Goal: Task Accomplishment & Management: Use online tool/utility

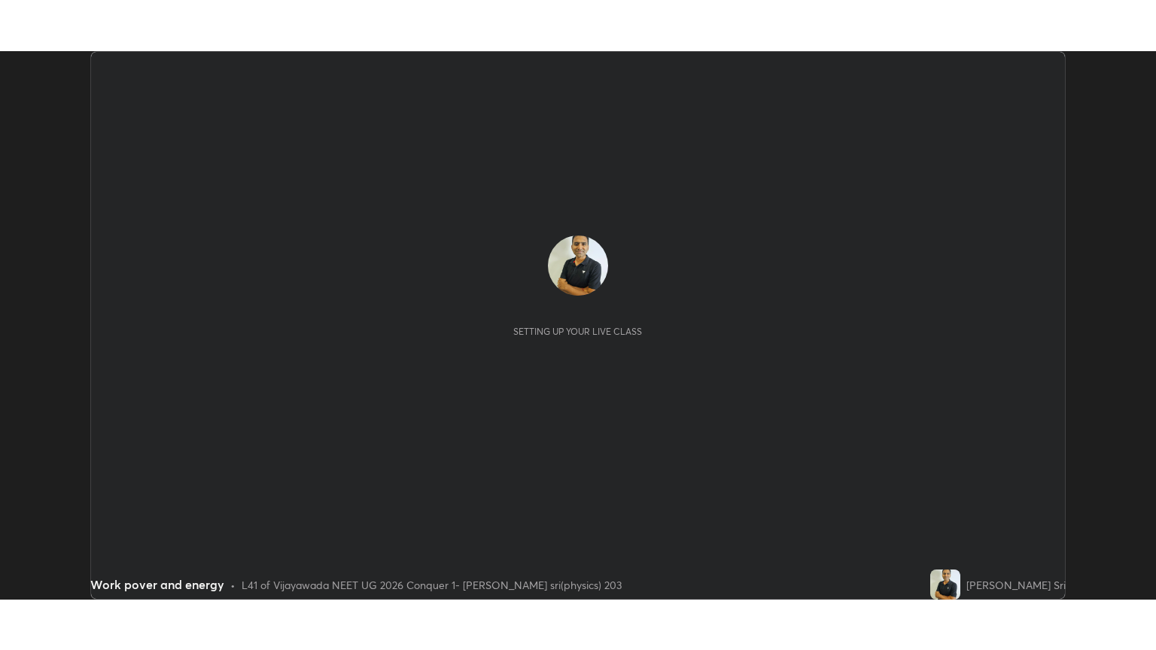
scroll to position [548, 1155]
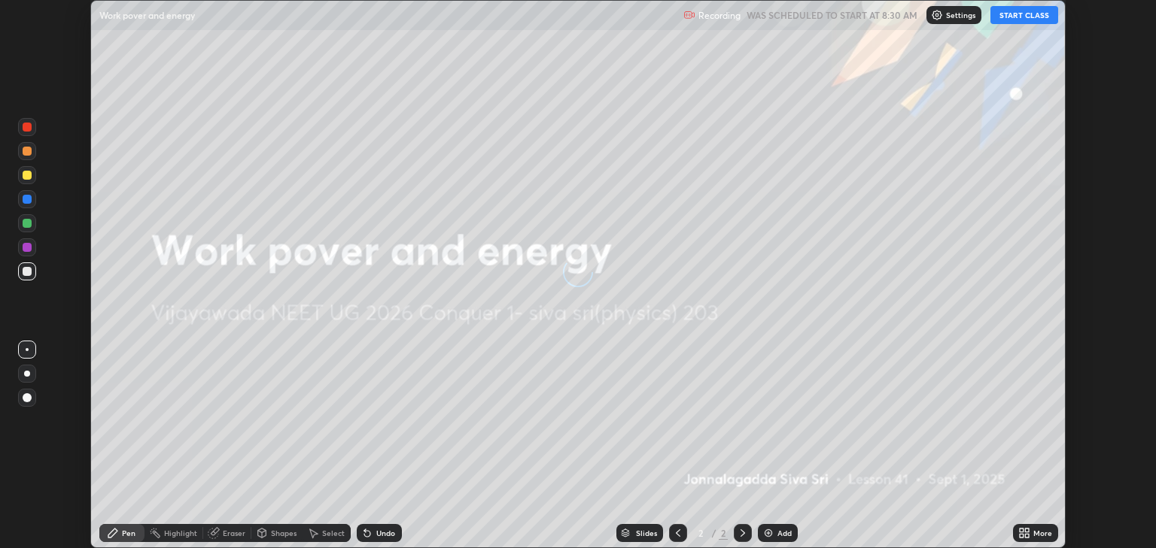
click at [1011, 17] on button "START CLASS" at bounding box center [1024, 15] width 68 height 18
click at [1026, 530] on icon at bounding box center [1027, 531] width 4 height 4
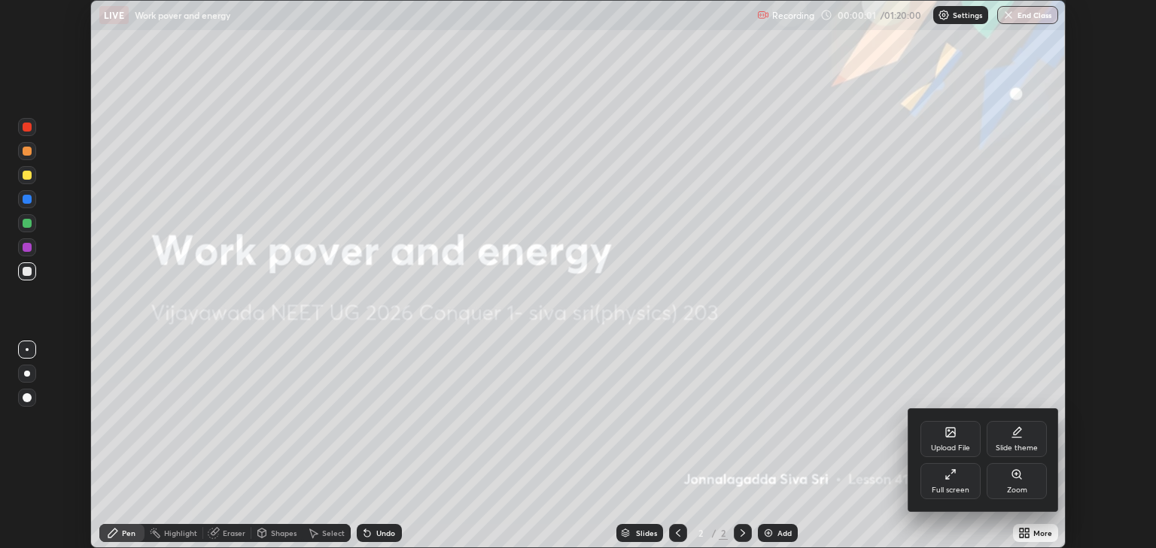
click at [946, 482] on div "Full screen" at bounding box center [950, 481] width 60 height 36
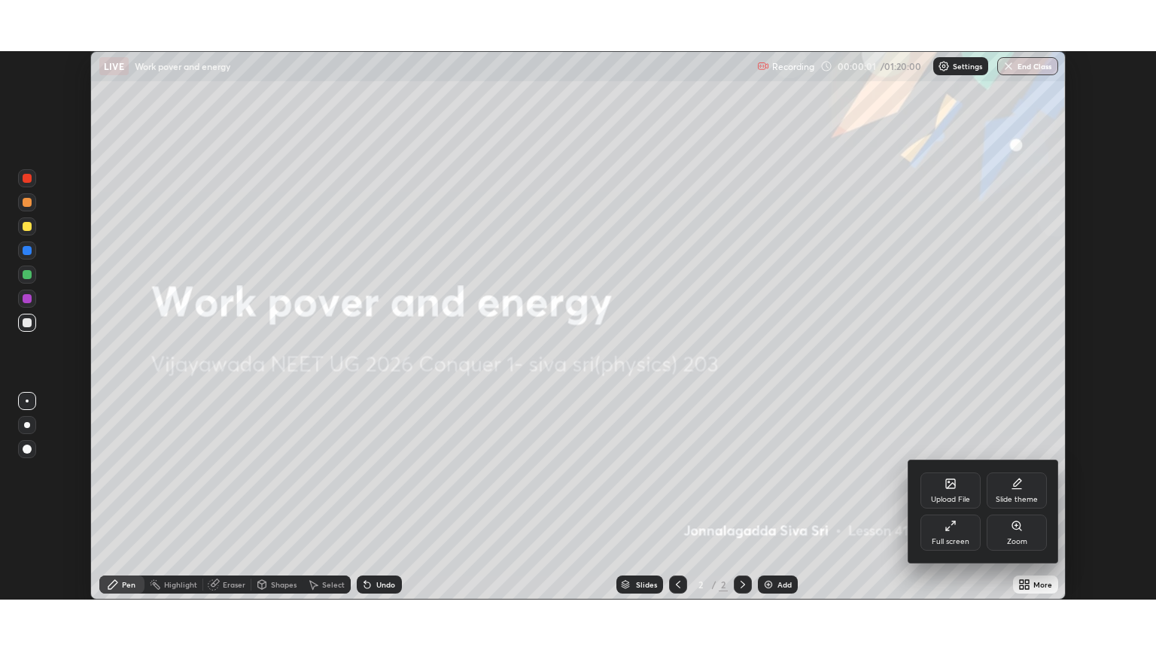
scroll to position [650, 1156]
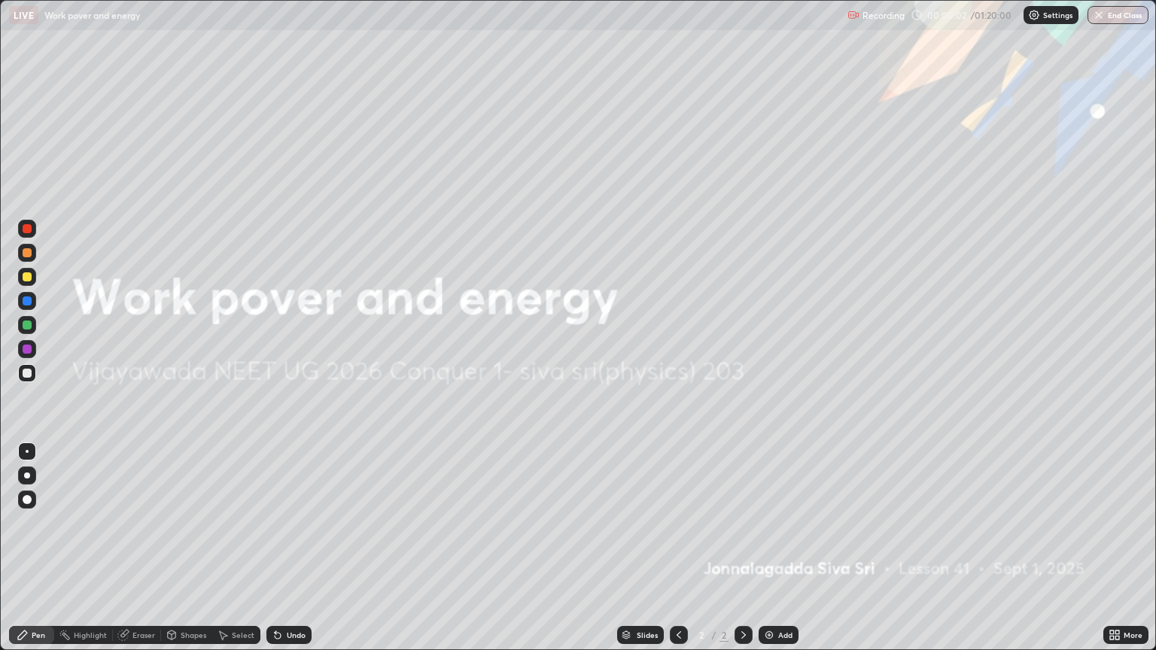
click at [779, 548] on div "Add" at bounding box center [785, 635] width 14 height 8
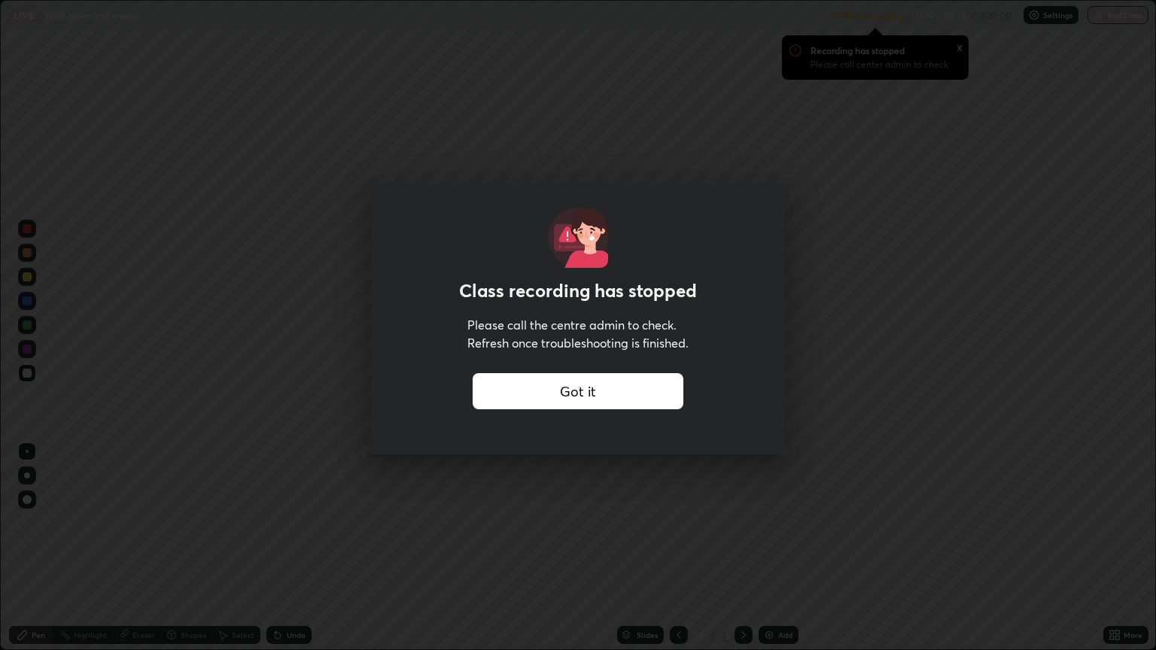
click at [538, 387] on div "Got it" at bounding box center [577, 391] width 211 height 36
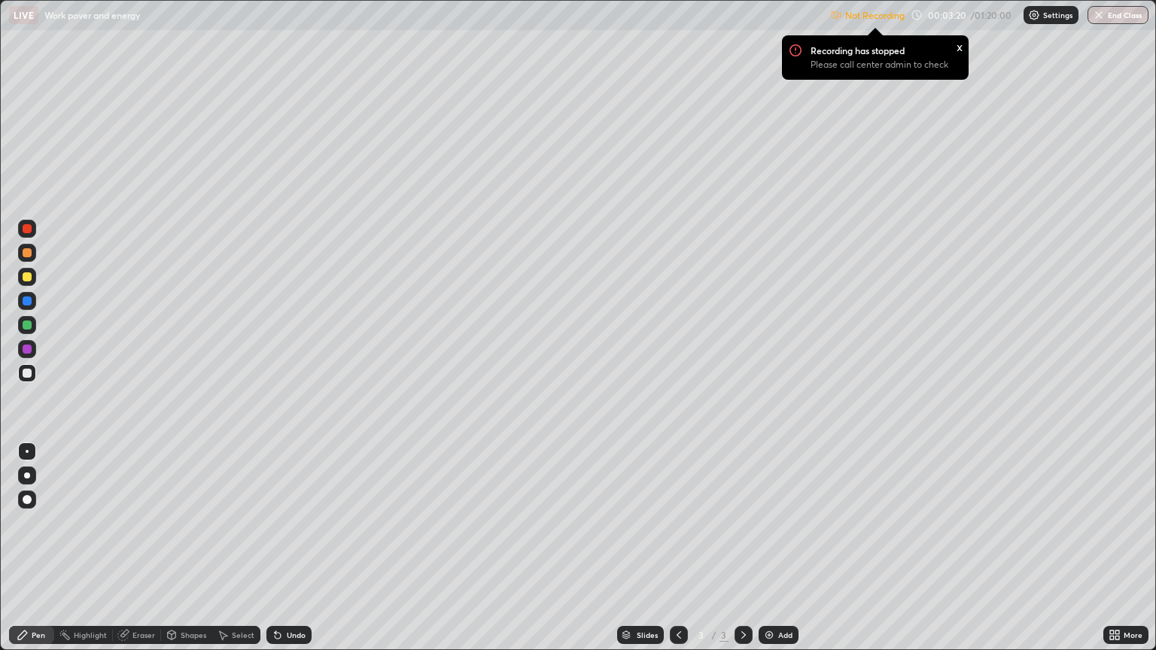
click at [1040, 20] on div "Settings" at bounding box center [1050, 15] width 55 height 18
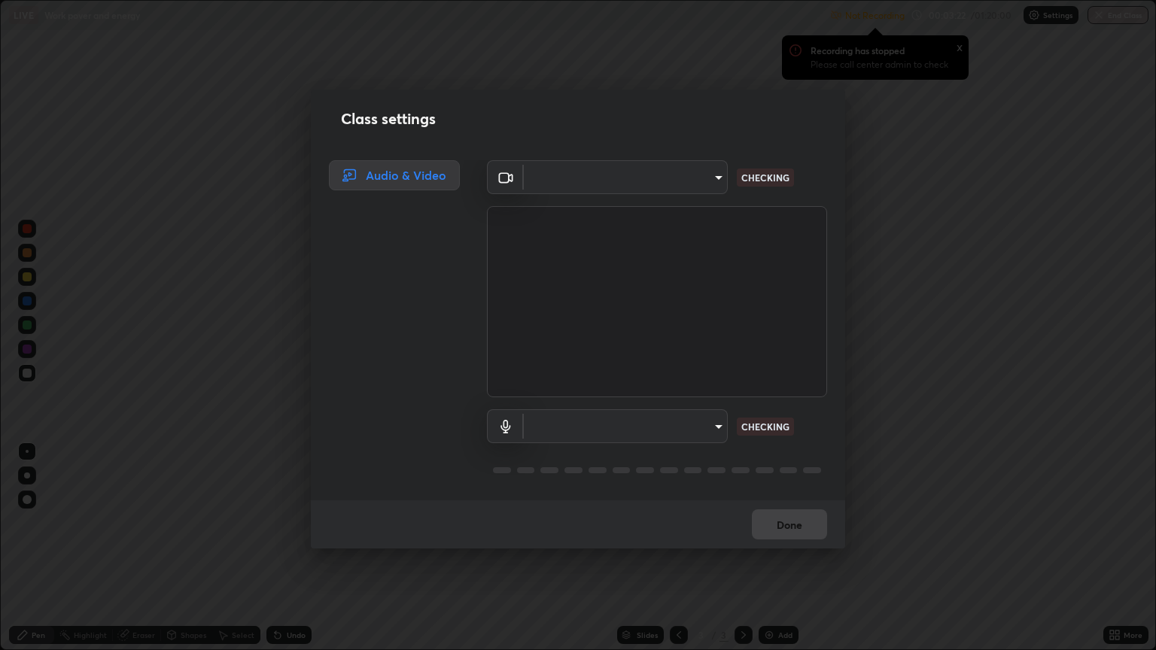
type input "eb49596d2b817ce0a2c481c741e8564c511395a11804dd03844ce2d306037e43"
type input "default"
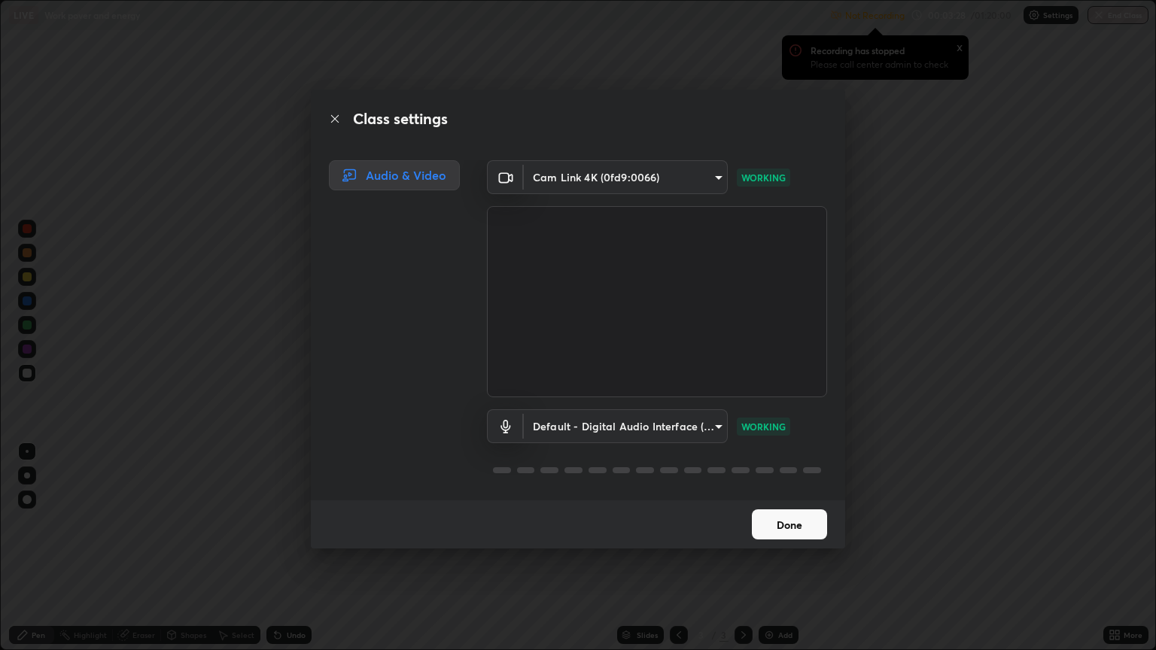
click at [801, 519] on button "Done" at bounding box center [789, 524] width 75 height 30
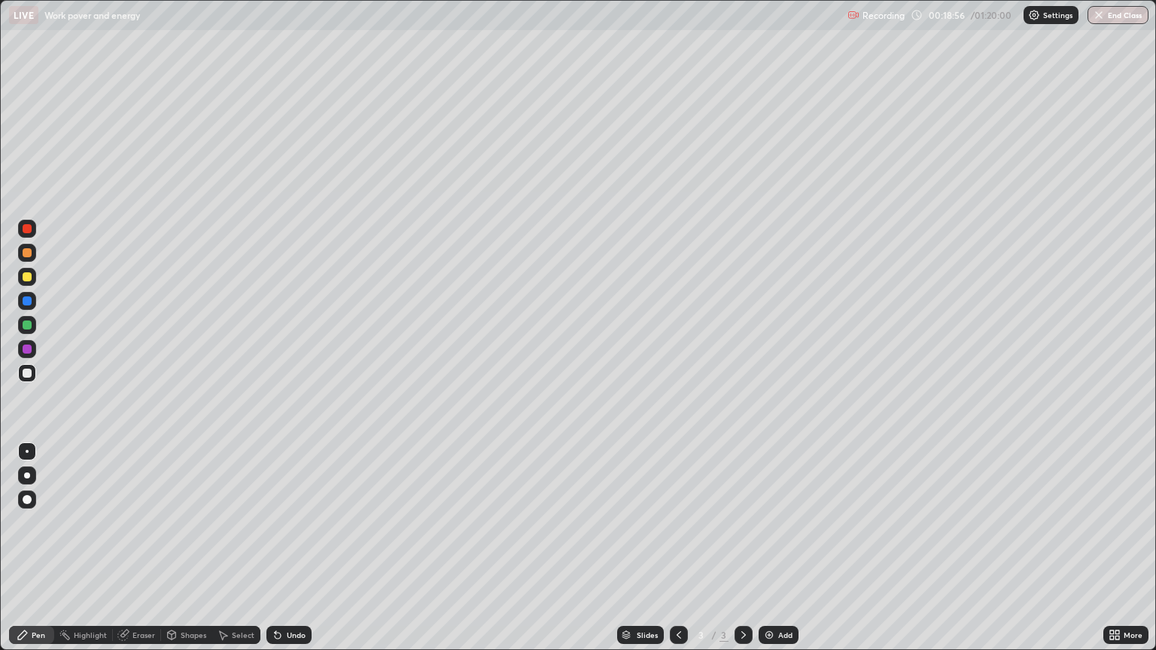
click at [134, 548] on div "Eraser" at bounding box center [143, 635] width 23 height 8
click at [39, 548] on div "Pen" at bounding box center [39, 635] width 14 height 8
click at [126, 548] on icon at bounding box center [123, 635] width 12 height 12
click at [38, 548] on div "Pen" at bounding box center [31, 635] width 45 height 18
click at [125, 548] on icon at bounding box center [123, 635] width 12 height 12
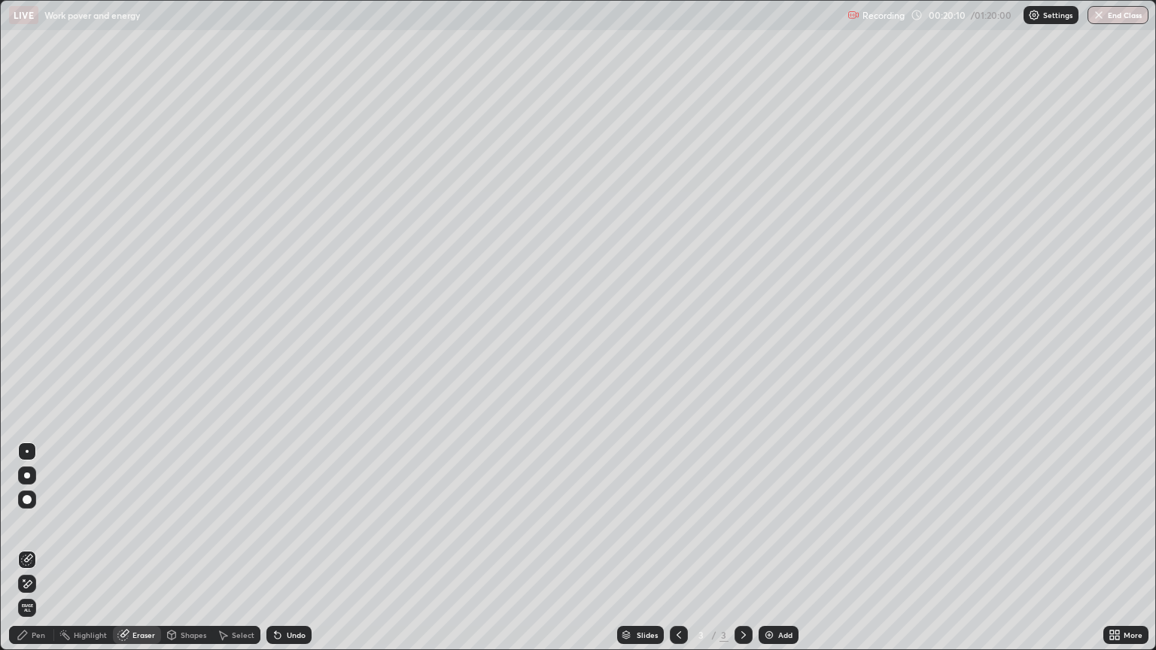
click at [36, 548] on div "Pen" at bounding box center [31, 635] width 45 height 18
click at [28, 278] on div at bounding box center [27, 276] width 9 height 9
click at [778, 548] on div "Add" at bounding box center [785, 635] width 14 height 8
click at [132, 548] on div "Eraser" at bounding box center [143, 635] width 23 height 8
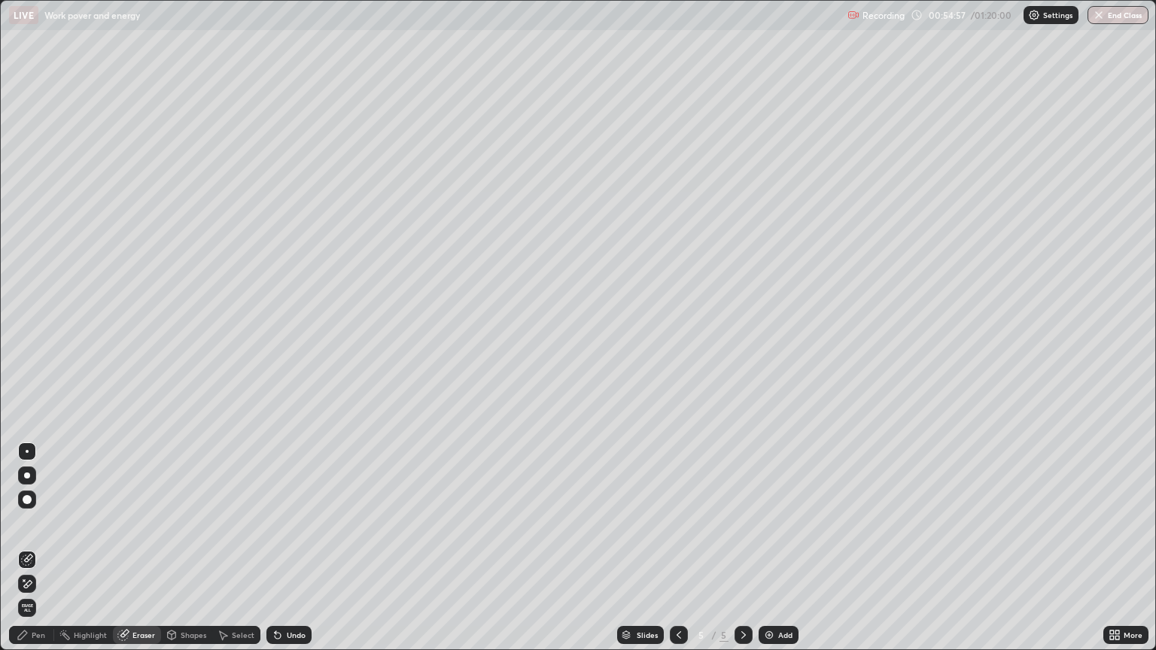
click at [35, 548] on div "Pen" at bounding box center [39, 635] width 14 height 8
click at [28, 375] on div at bounding box center [27, 373] width 9 height 9
click at [769, 548] on img at bounding box center [769, 635] width 12 height 12
click at [27, 278] on div at bounding box center [27, 276] width 9 height 9
click at [27, 370] on div at bounding box center [27, 373] width 9 height 9
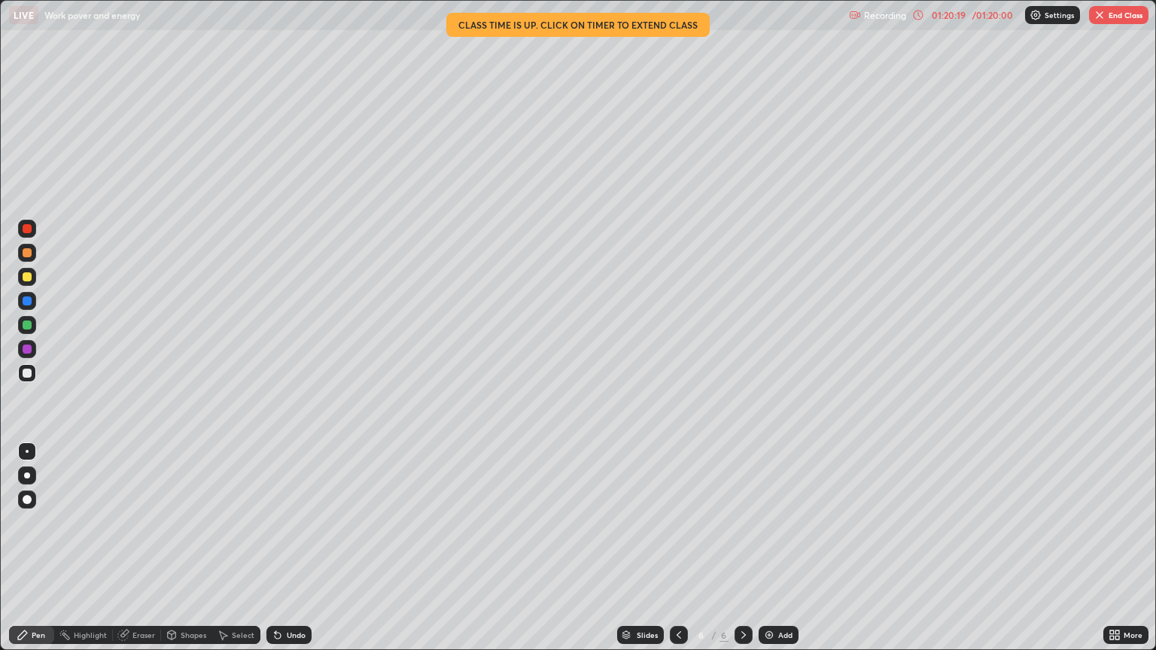
click at [1109, 12] on button "End Class" at bounding box center [1118, 15] width 59 height 18
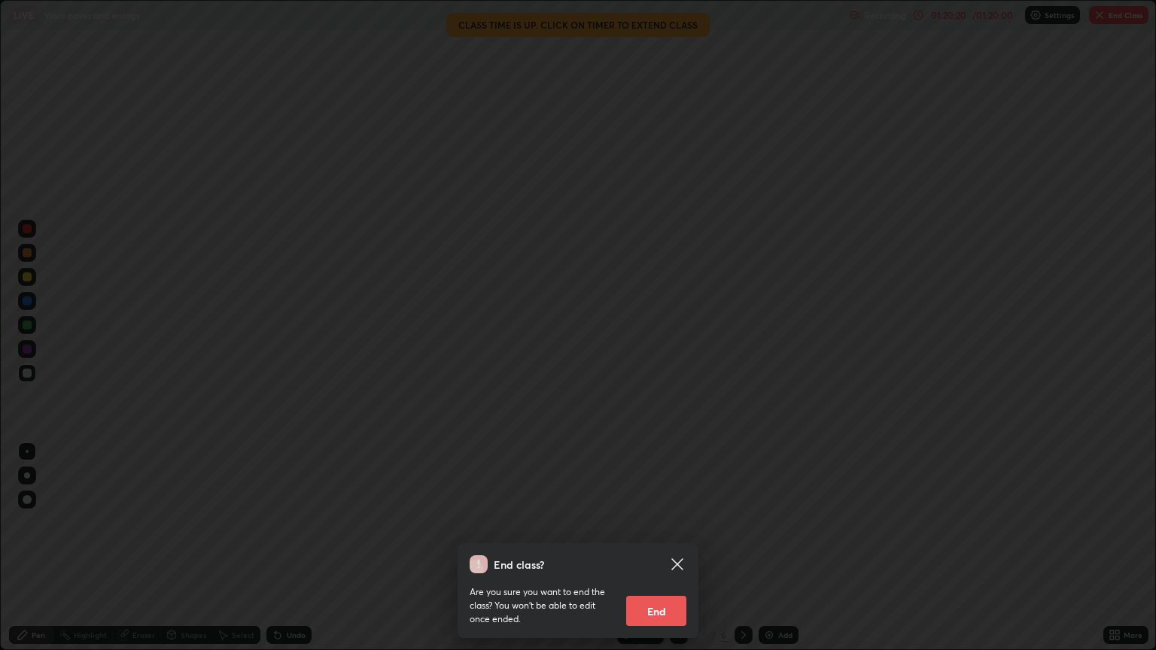
click at [671, 548] on button "End" at bounding box center [656, 611] width 60 height 30
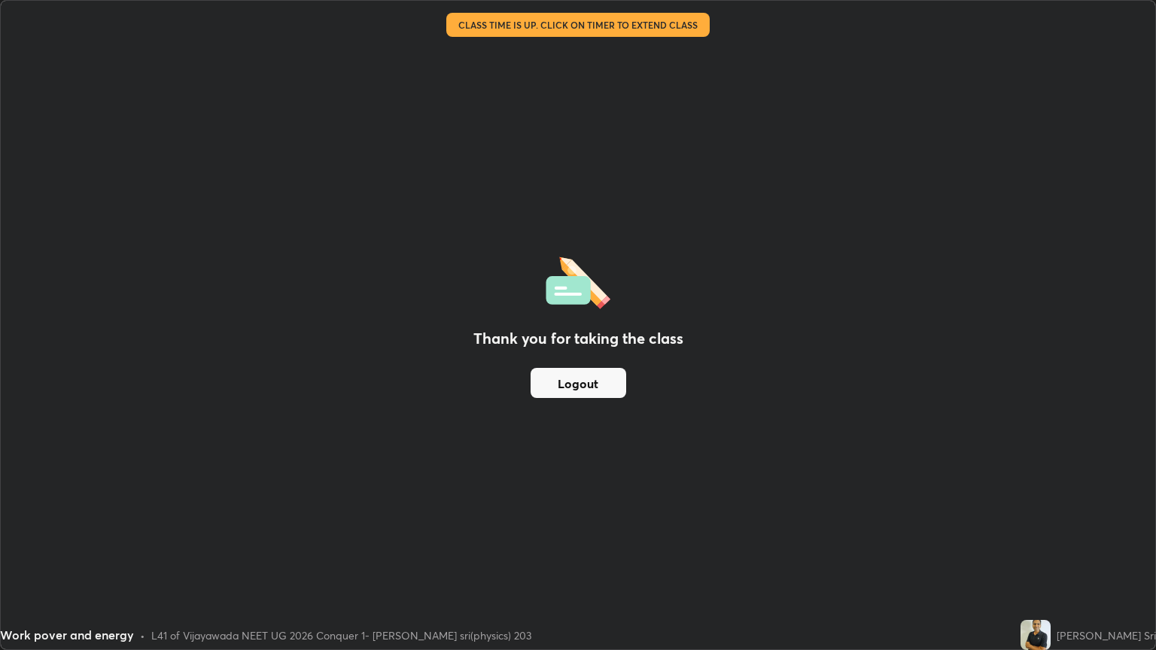
click at [557, 371] on button "Logout" at bounding box center [578, 383] width 96 height 30
click at [555, 388] on button "Logout" at bounding box center [578, 383] width 96 height 30
